Goal: Information Seeking & Learning: Learn about a topic

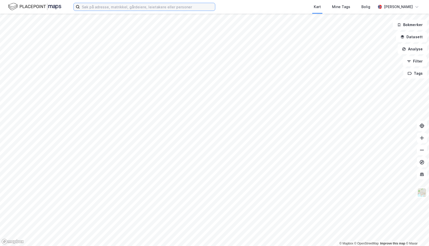
click at [93, 8] on input at bounding box center [147, 7] width 135 height 8
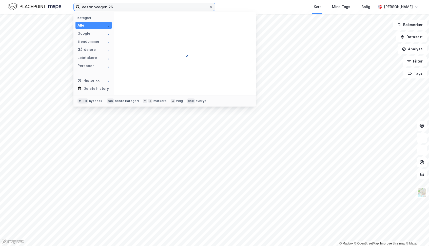
type input "vestmovegen 26"
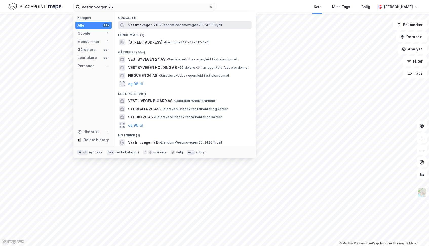
click at [142, 24] on span "Vestmovegen 26" at bounding box center [143, 25] width 30 height 6
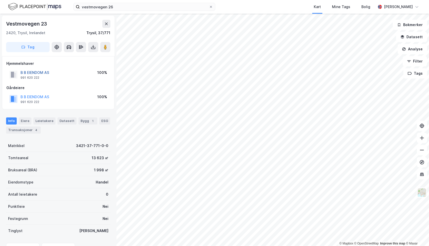
click at [0, 0] on button "B B EIENDOM AS" at bounding box center [0, 0] width 0 height 0
